Goal: Task Accomplishment & Management: Use online tool/utility

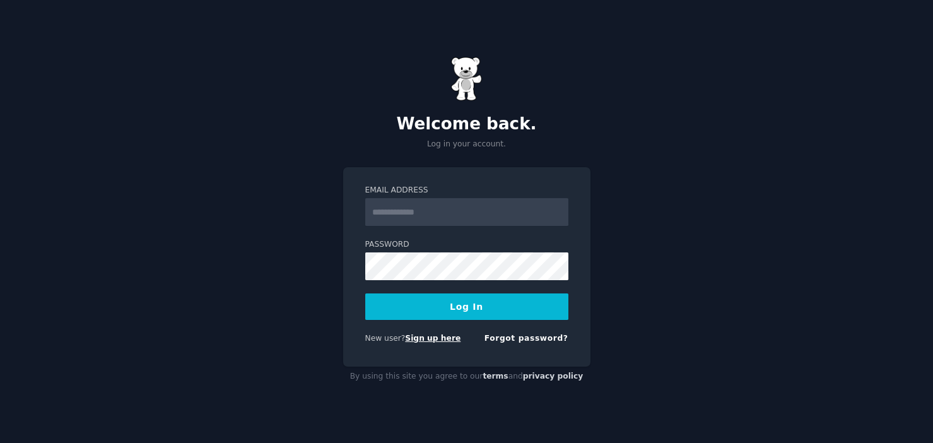
click at [442, 336] on link "Sign up here" at bounding box center [433, 338] width 56 height 9
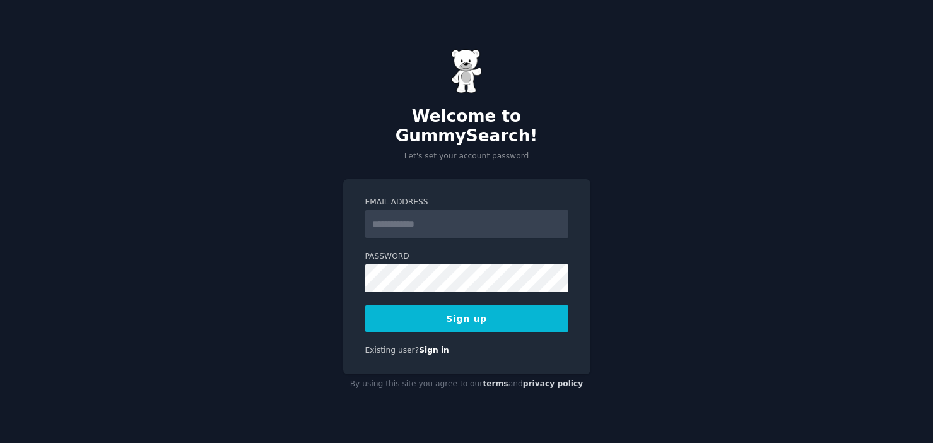
click at [408, 216] on input "Email Address" at bounding box center [466, 224] width 203 height 28
type input "**********"
click at [430, 309] on button "Sign up" at bounding box center [466, 318] width 203 height 26
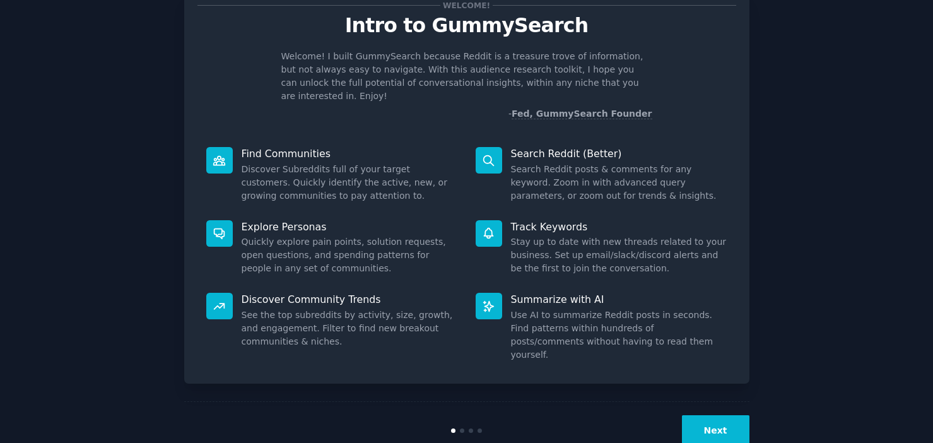
click at [709, 415] on button "Next" at bounding box center [716, 430] width 68 height 31
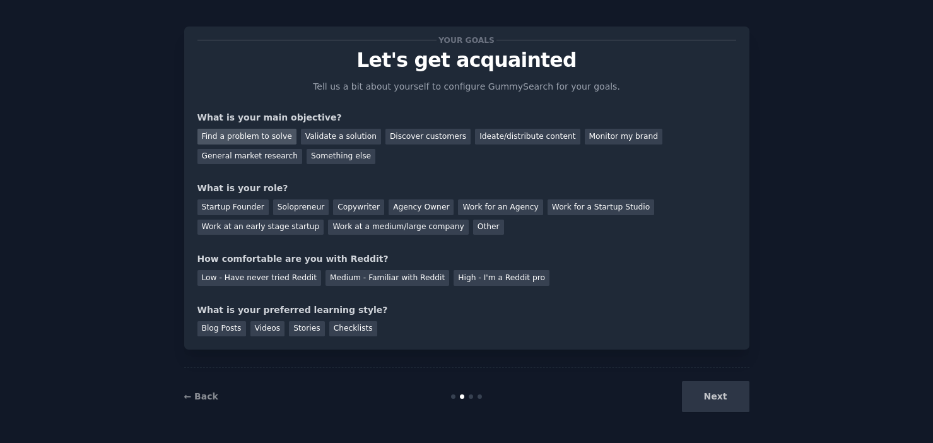
click at [260, 134] on div "Find a problem to solve" at bounding box center [246, 137] width 99 height 16
click at [247, 208] on div "Startup Founder" at bounding box center [232, 207] width 71 height 16
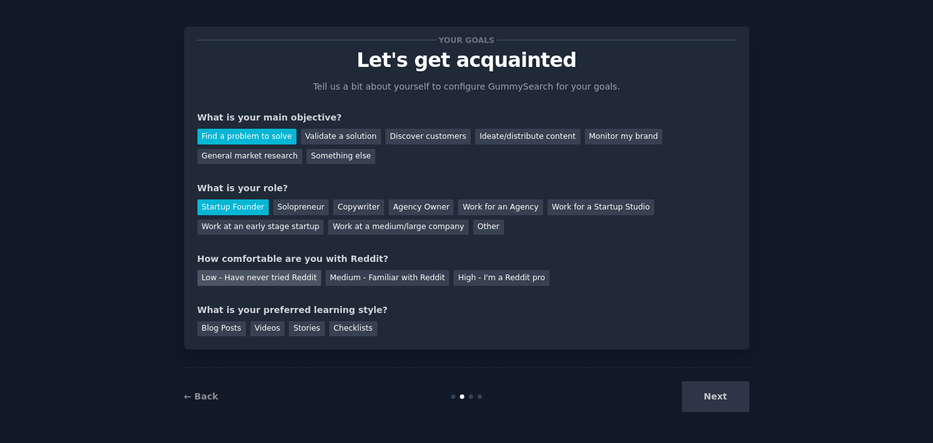
click at [256, 275] on div "Low - Have never tried Reddit" at bounding box center [259, 278] width 124 height 16
click at [357, 273] on div "Medium - Familiar with Reddit" at bounding box center [388, 278] width 124 height 16
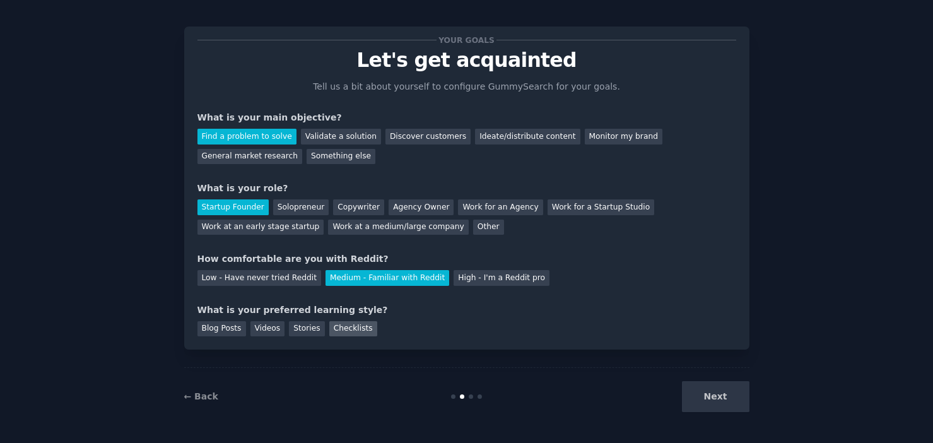
click at [343, 333] on div "Checklists" at bounding box center [353, 329] width 48 height 16
click at [294, 329] on div "Stories" at bounding box center [306, 329] width 35 height 16
click at [235, 329] on div "Blog Posts" at bounding box center [221, 329] width 49 height 16
click at [704, 391] on button "Next" at bounding box center [716, 396] width 68 height 31
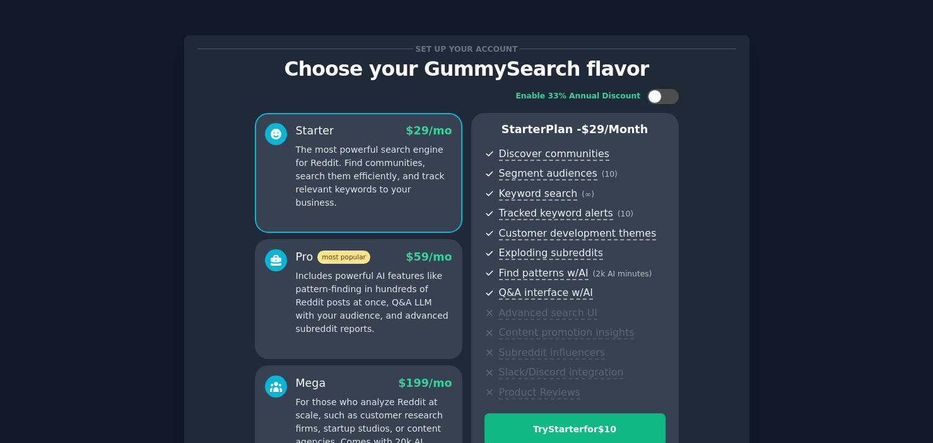
scroll to position [162, 0]
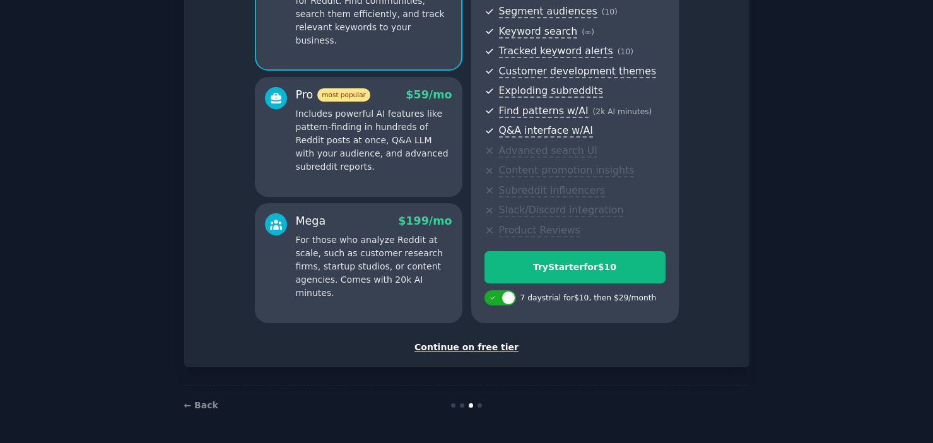
click at [487, 343] on div "Continue on free tier" at bounding box center [466, 347] width 539 height 13
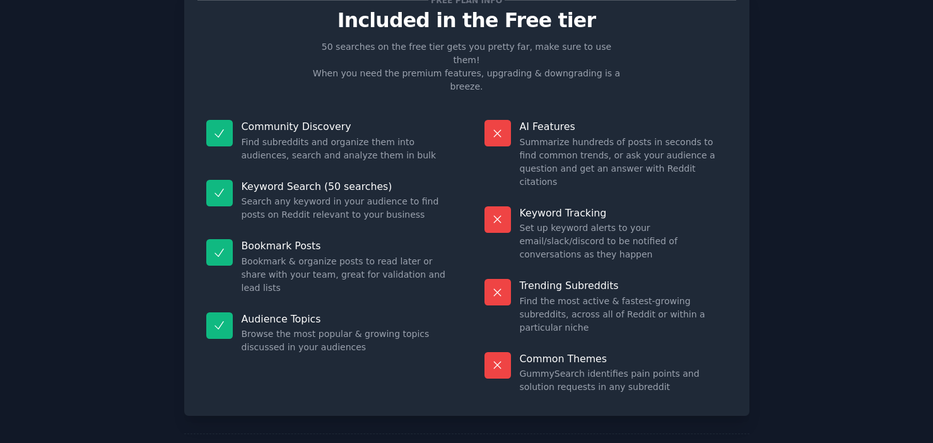
scroll to position [41, 0]
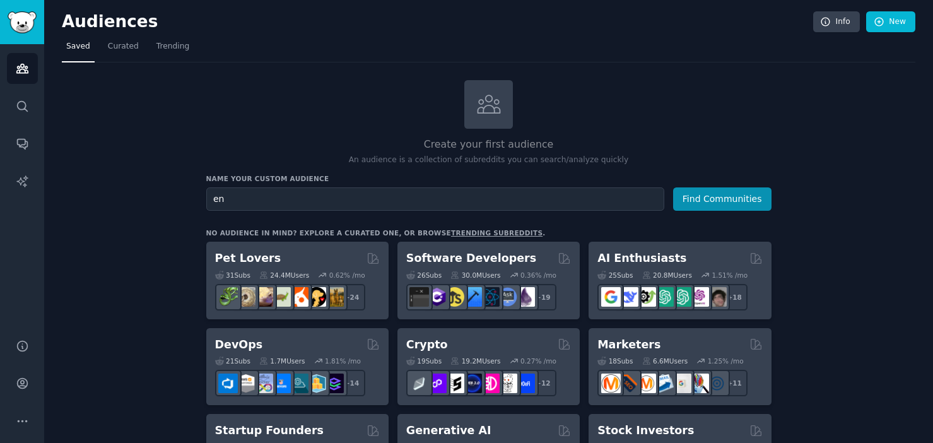
type input "e"
type input "b"
type input "business owners"
click at [673, 187] on button "Find Communities" at bounding box center [722, 198] width 98 height 23
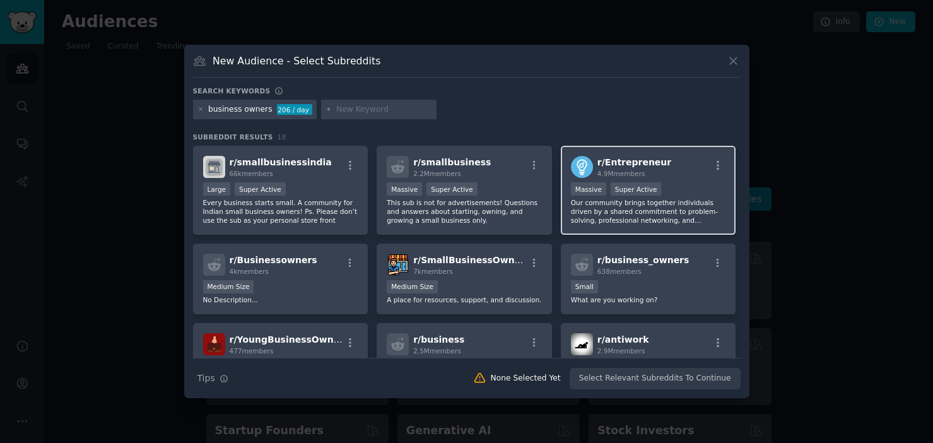
click at [682, 213] on p "Our community brings together individuals driven by a shared commitment to prob…" at bounding box center [648, 211] width 155 height 26
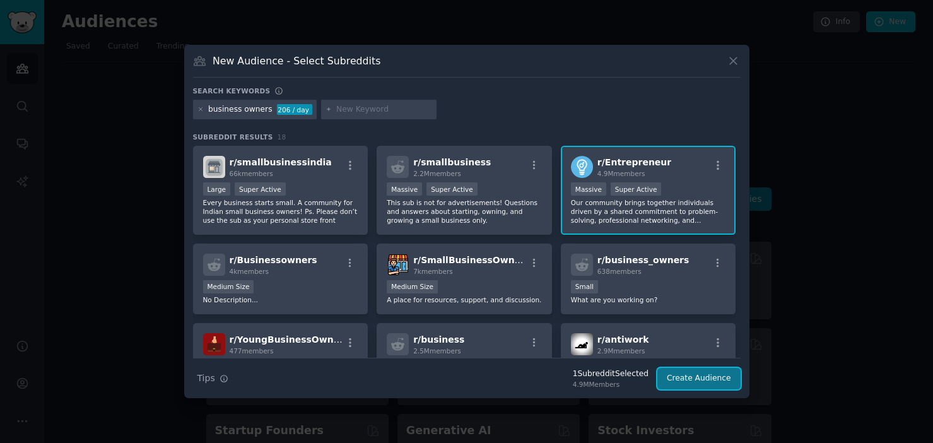
click at [711, 383] on button "Create Audience" at bounding box center [698, 378] width 83 height 21
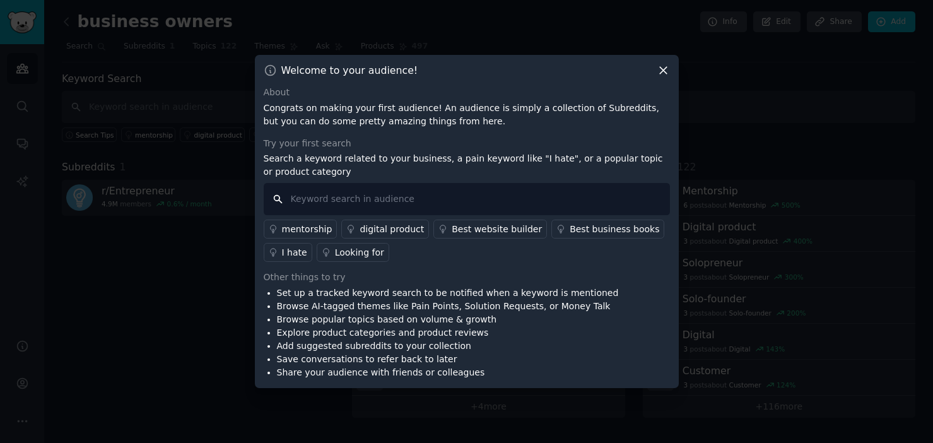
click at [310, 197] on input "text" at bounding box center [467, 199] width 406 height 32
type input "attention"
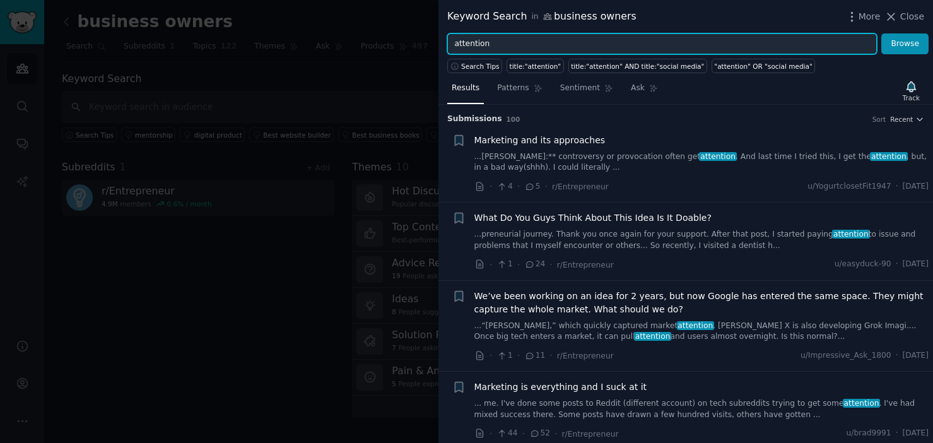
drag, startPoint x: 490, startPoint y: 47, endPoint x: 403, endPoint y: 42, distance: 86.6
click at [404, 42] on div "Keyword Search in business owners More Close attention Browse Search Tips title…" at bounding box center [466, 221] width 933 height 443
type input "directory"
click at [881, 33] on button "Browse" at bounding box center [904, 43] width 47 height 21
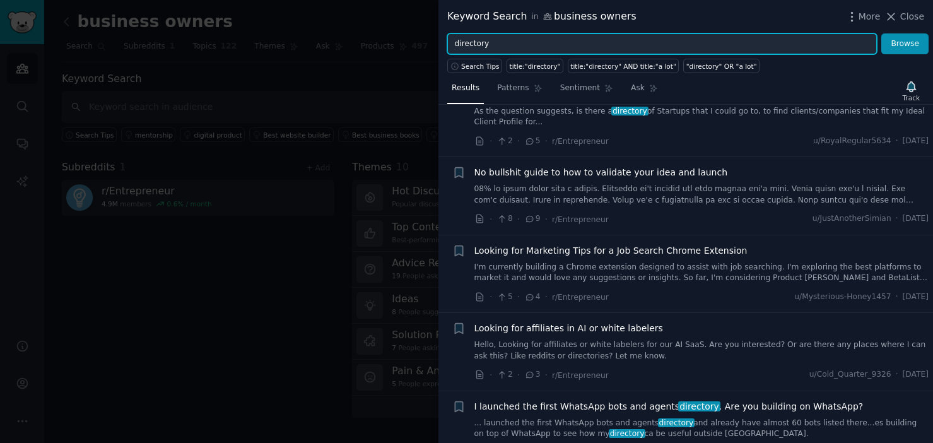
scroll to position [1322, 0]
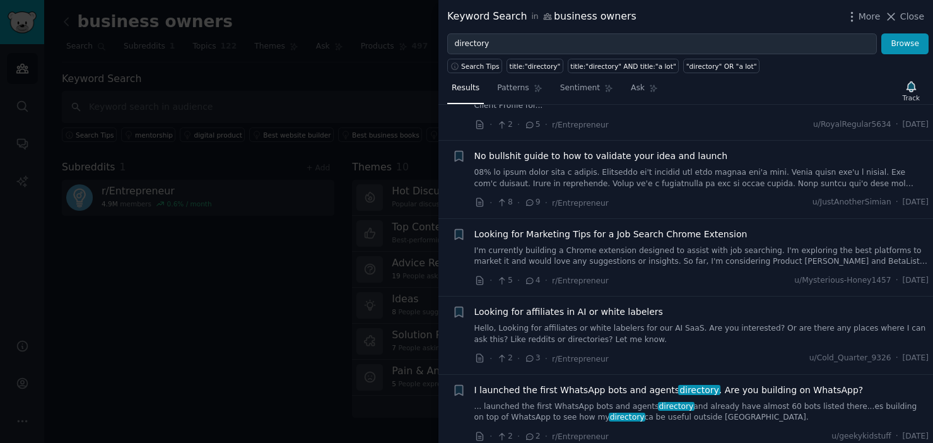
click at [784, 392] on span "I launched the first WhatsApp bots and agents directory . Are you building on W…" at bounding box center [668, 390] width 389 height 13
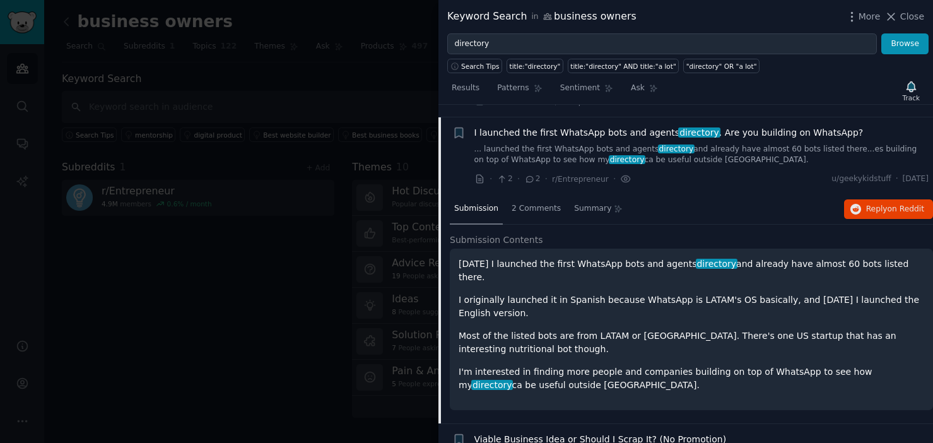
scroll to position [1592, 0]
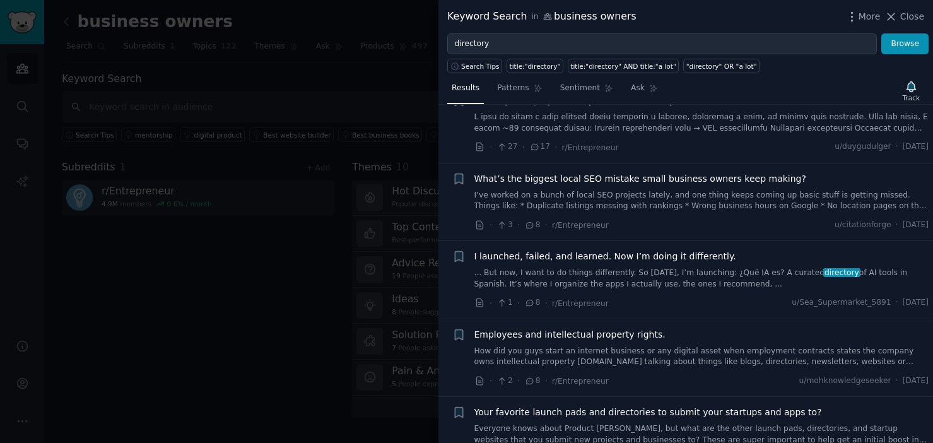
scroll to position [2017, 0]
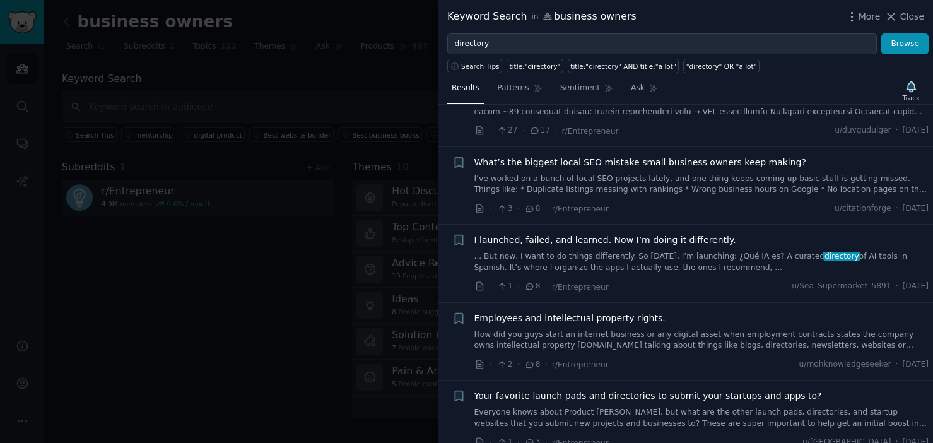
drag, startPoint x: 185, startPoint y: 215, endPoint x: 185, endPoint y: 227, distance: 11.4
click at [185, 218] on div at bounding box center [466, 221] width 933 height 443
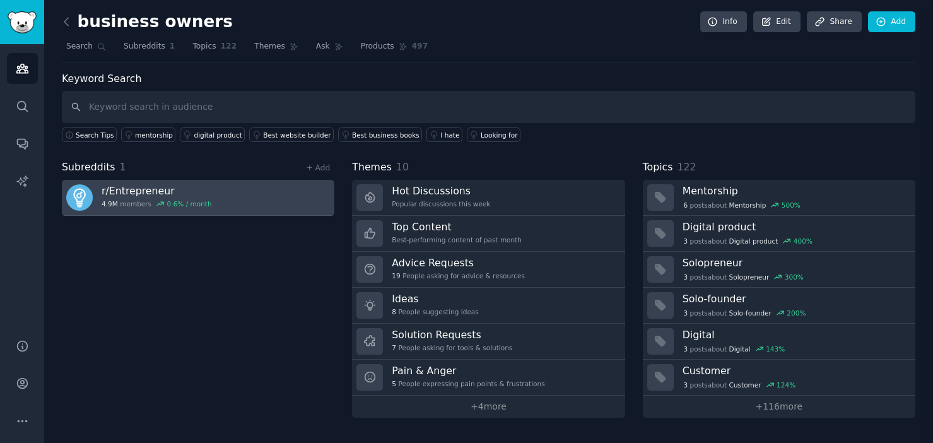
click at [194, 241] on div "Subreddits 1 + Add r/ Entrepreneur 4.9M members 0.6 % / month" at bounding box center [198, 289] width 273 height 258
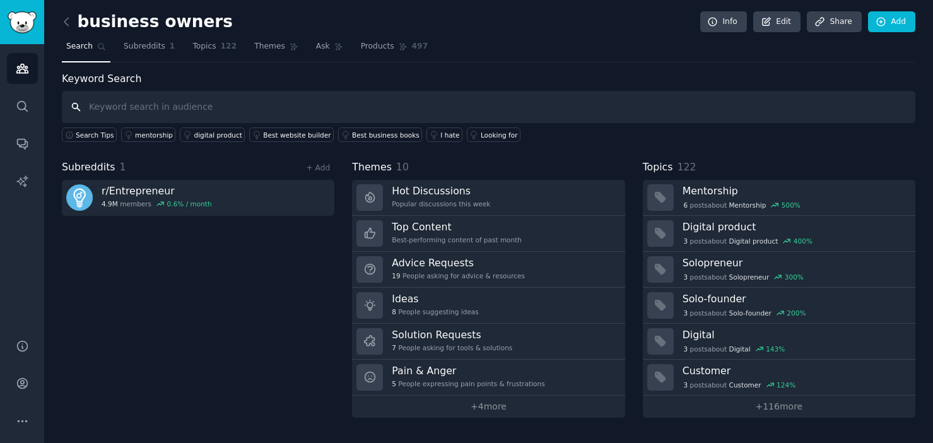
click at [165, 111] on input "text" at bounding box center [489, 107] width 854 height 32
type input "pain points"
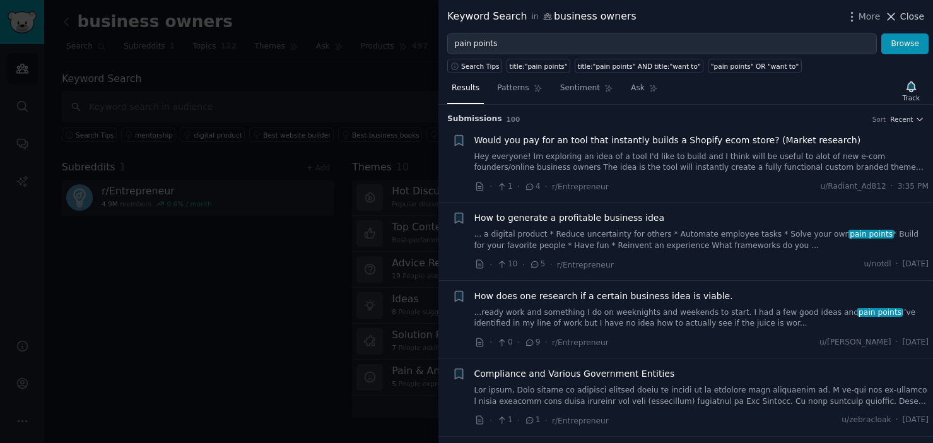
click at [915, 17] on span "Close" at bounding box center [912, 16] width 24 height 13
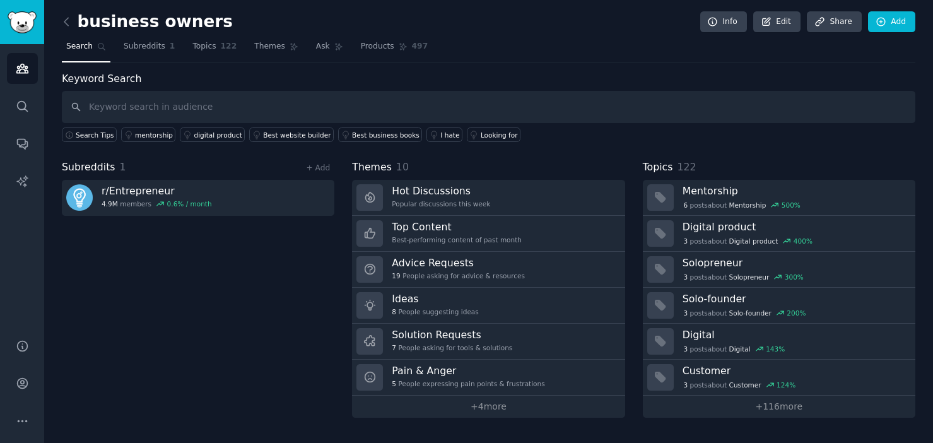
click at [126, 244] on div "Subreddits 1 + Add r/ Entrepreneur 4.9M members 0.6 % / month" at bounding box center [198, 289] width 273 height 258
click at [68, 25] on icon at bounding box center [66, 21] width 13 height 13
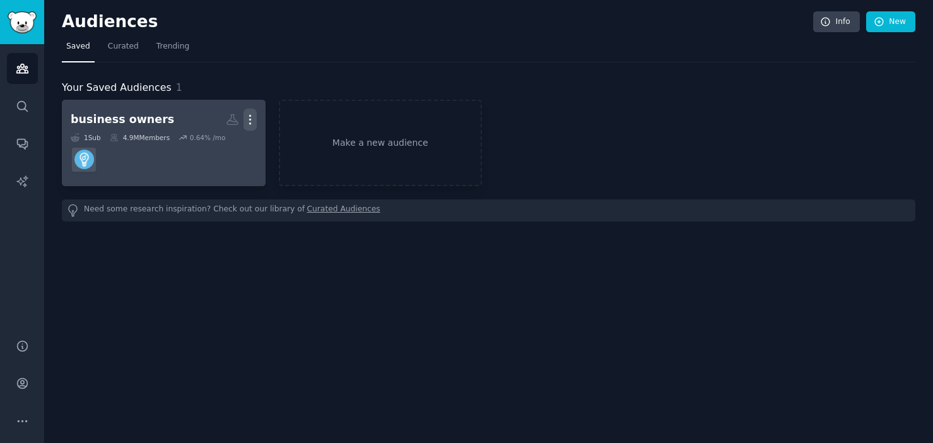
click at [254, 120] on icon "button" at bounding box center [250, 119] width 13 height 13
click at [215, 150] on p "Delete" at bounding box center [215, 145] width 29 height 13
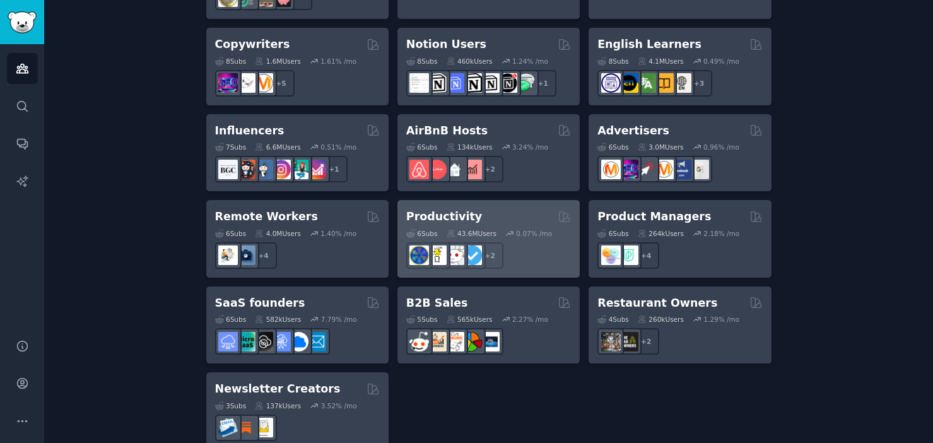
scroll to position [996, 0]
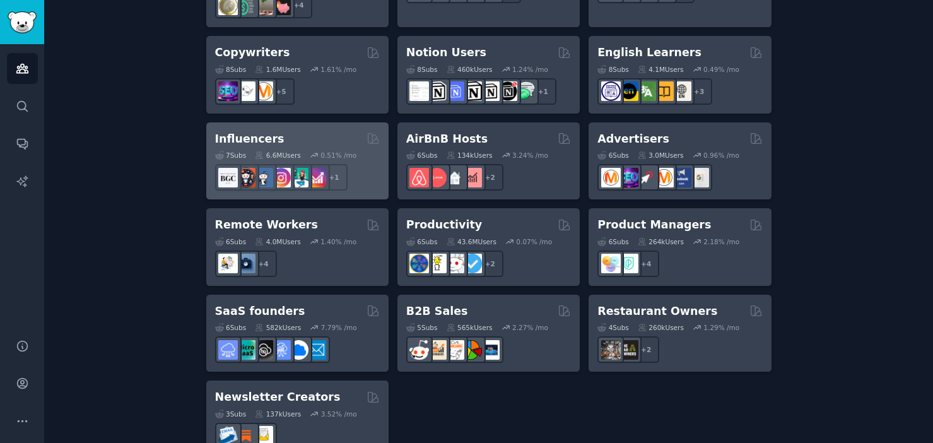
click at [278, 131] on div "Influencers" at bounding box center [297, 139] width 165 height 16
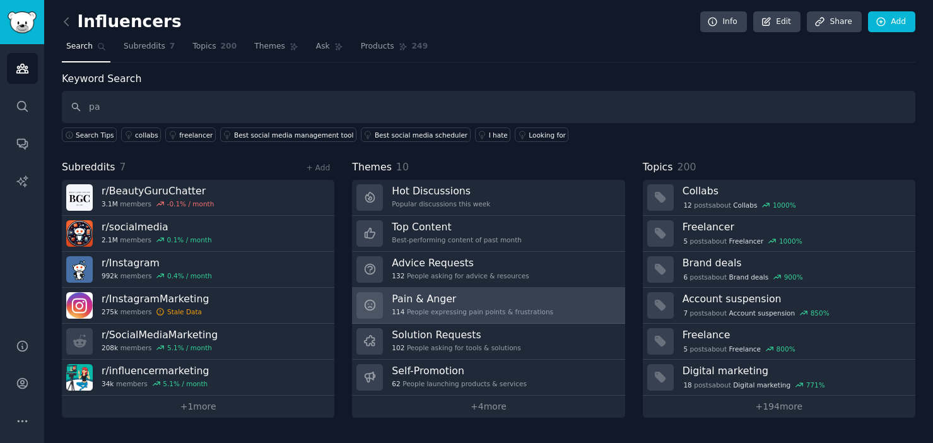
type input "p"
type input "c"
type input "monetize"
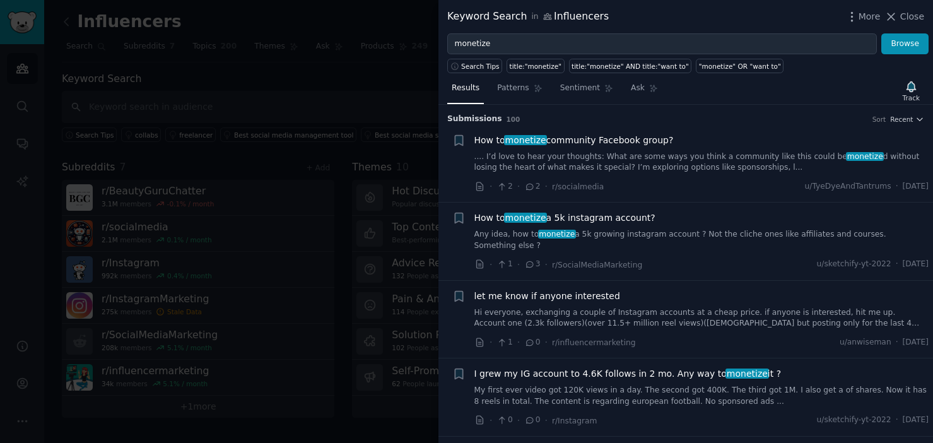
scroll to position [8, 0]
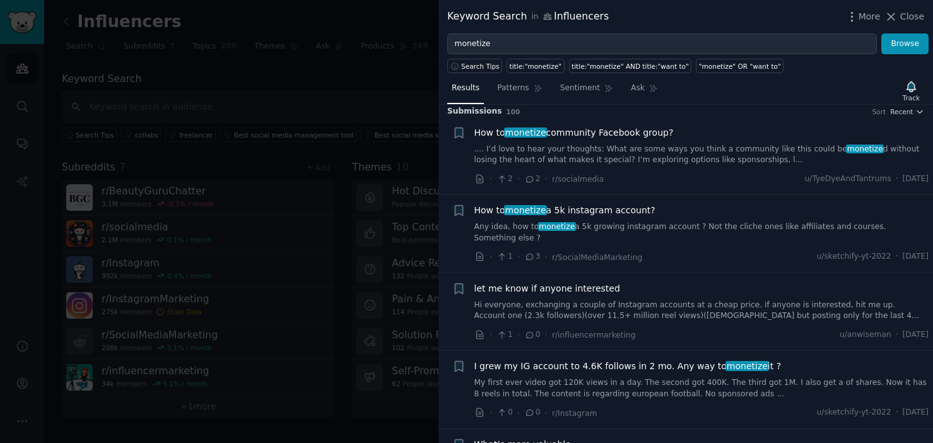
click at [216, 42] on div at bounding box center [466, 221] width 933 height 443
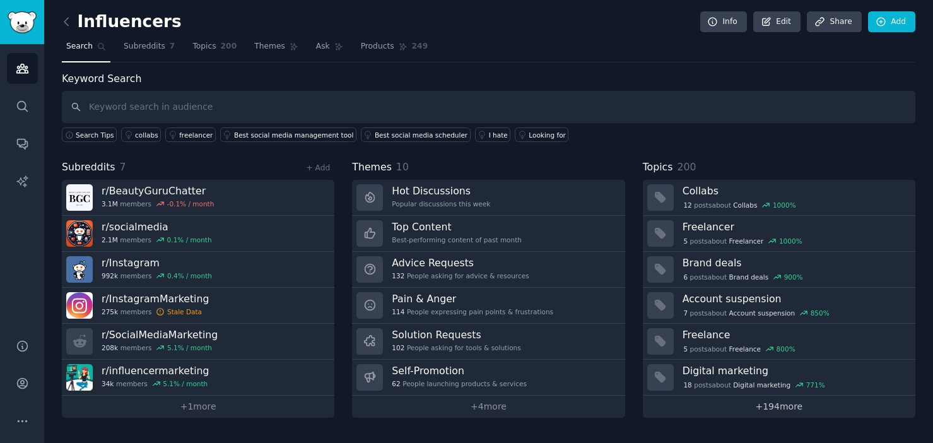
click at [782, 411] on link "+ 194 more" at bounding box center [779, 407] width 273 height 22
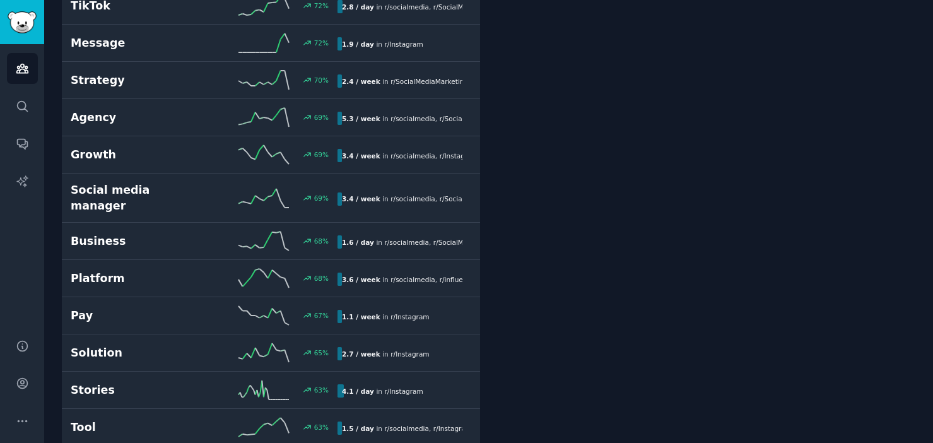
scroll to position [2088, 0]
